Goal: Task Accomplishment & Management: Manage account settings

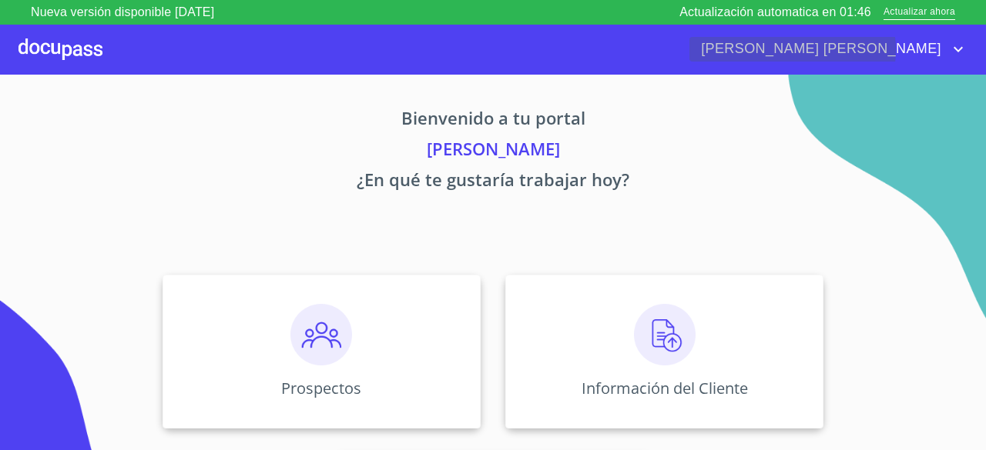
click at [949, 50] on icon "account of current user" at bounding box center [958, 49] width 18 height 18
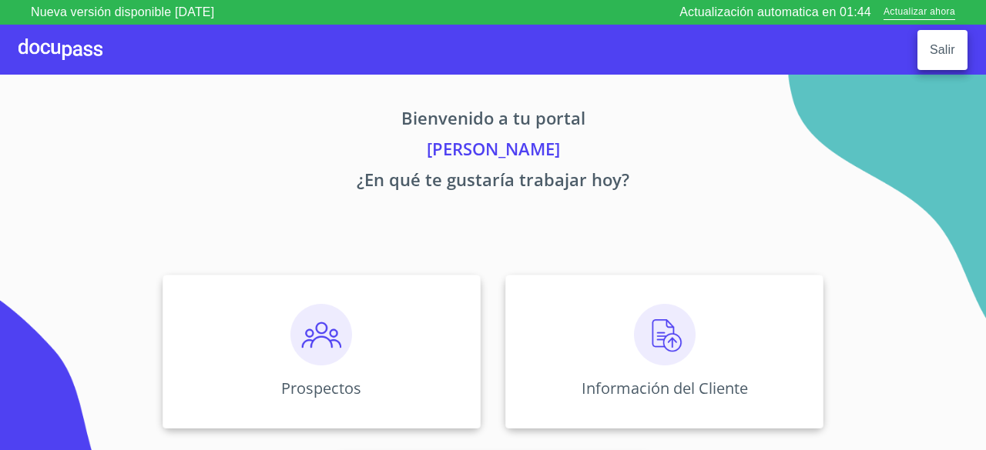
click at [807, 152] on div at bounding box center [493, 225] width 986 height 450
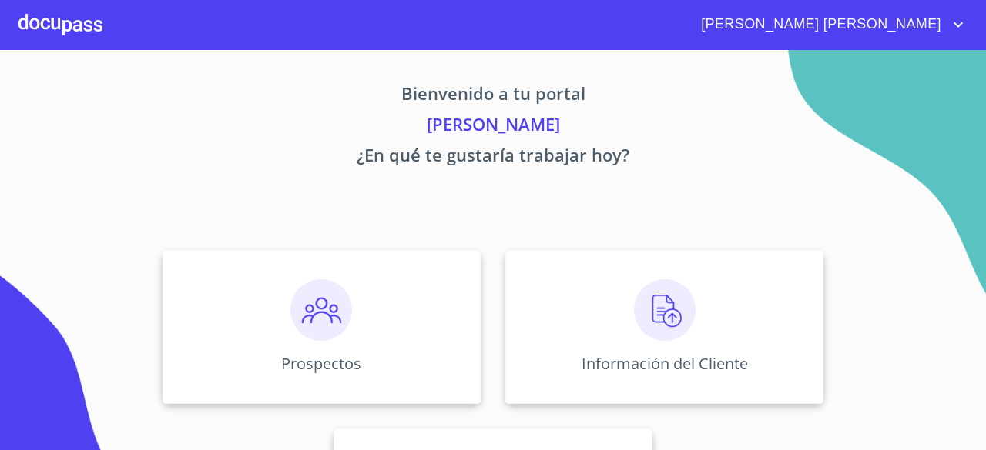
click at [955, 20] on icon "account of current user" at bounding box center [958, 24] width 18 height 18
click at [870, 42] on div at bounding box center [493, 225] width 986 height 450
click at [884, 24] on span "[PERSON_NAME] [PERSON_NAME]" at bounding box center [818, 24] width 259 height 25
click at [944, 31] on li "Salir" at bounding box center [942, 32] width 50 height 28
click at [952, 25] on icon "account of current user" at bounding box center [958, 24] width 18 height 18
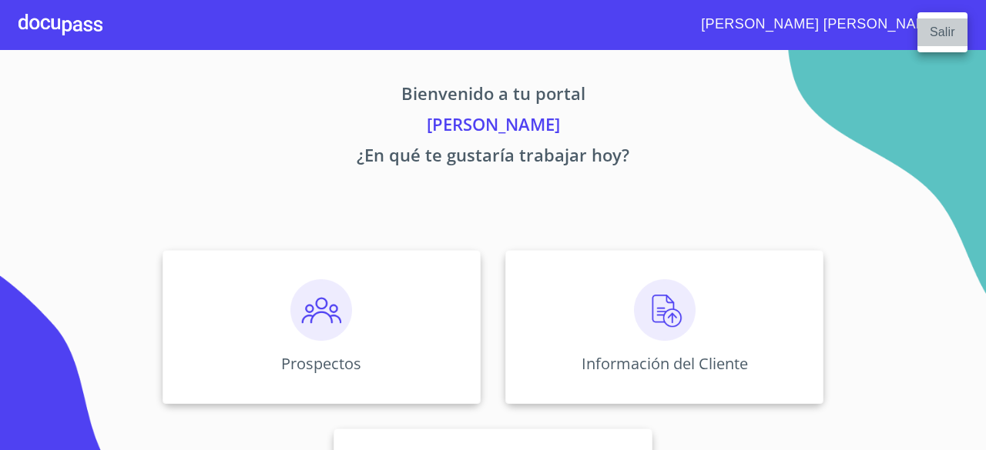
click at [949, 29] on li "Salir" at bounding box center [942, 32] width 50 height 28
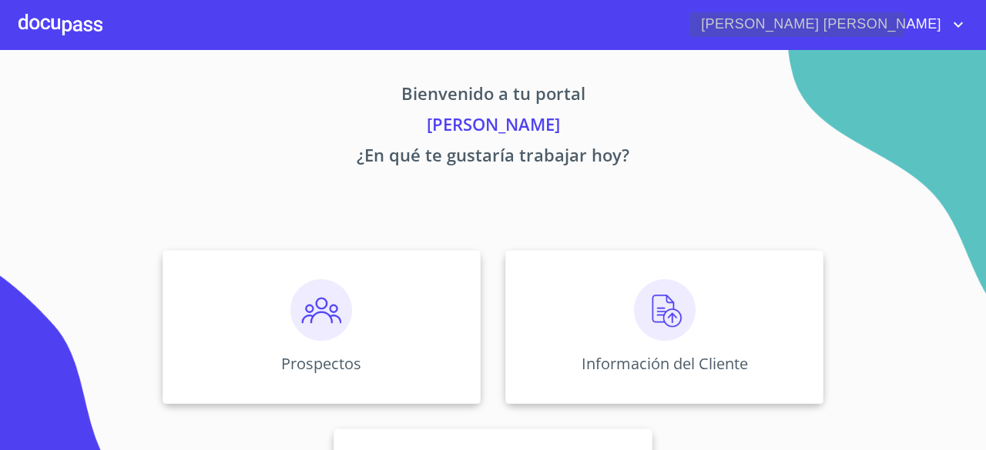
click at [952, 16] on icon "account of current user" at bounding box center [958, 24] width 18 height 18
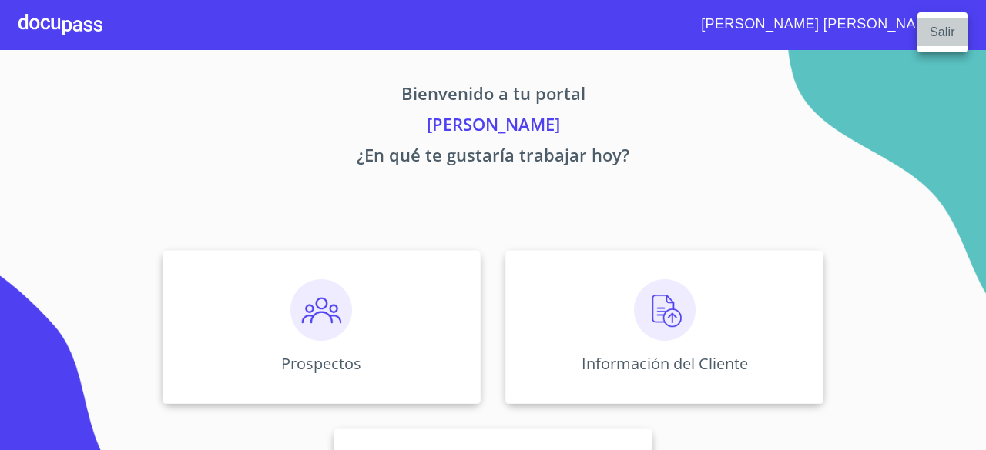
click at [944, 32] on li "Salir" at bounding box center [942, 32] width 50 height 28
